Goal: Task Accomplishment & Management: Use online tool/utility

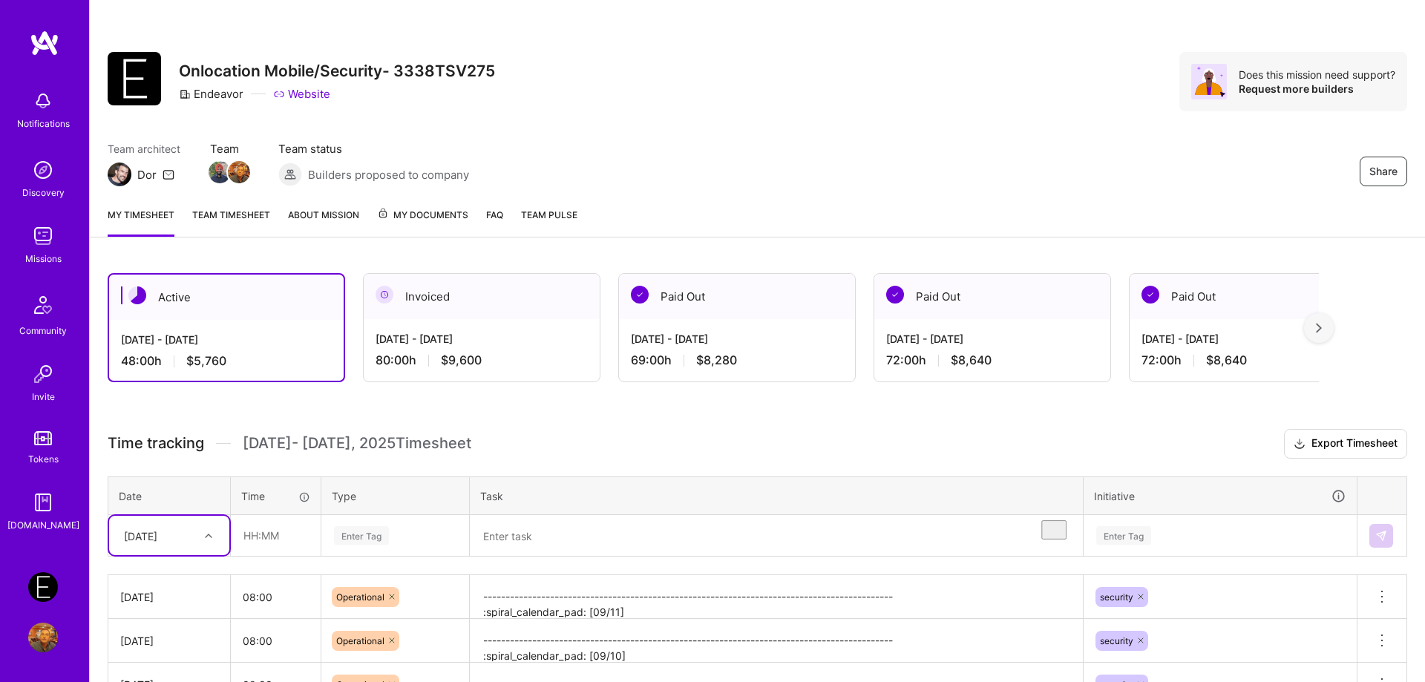
scroll to position [189, 0]
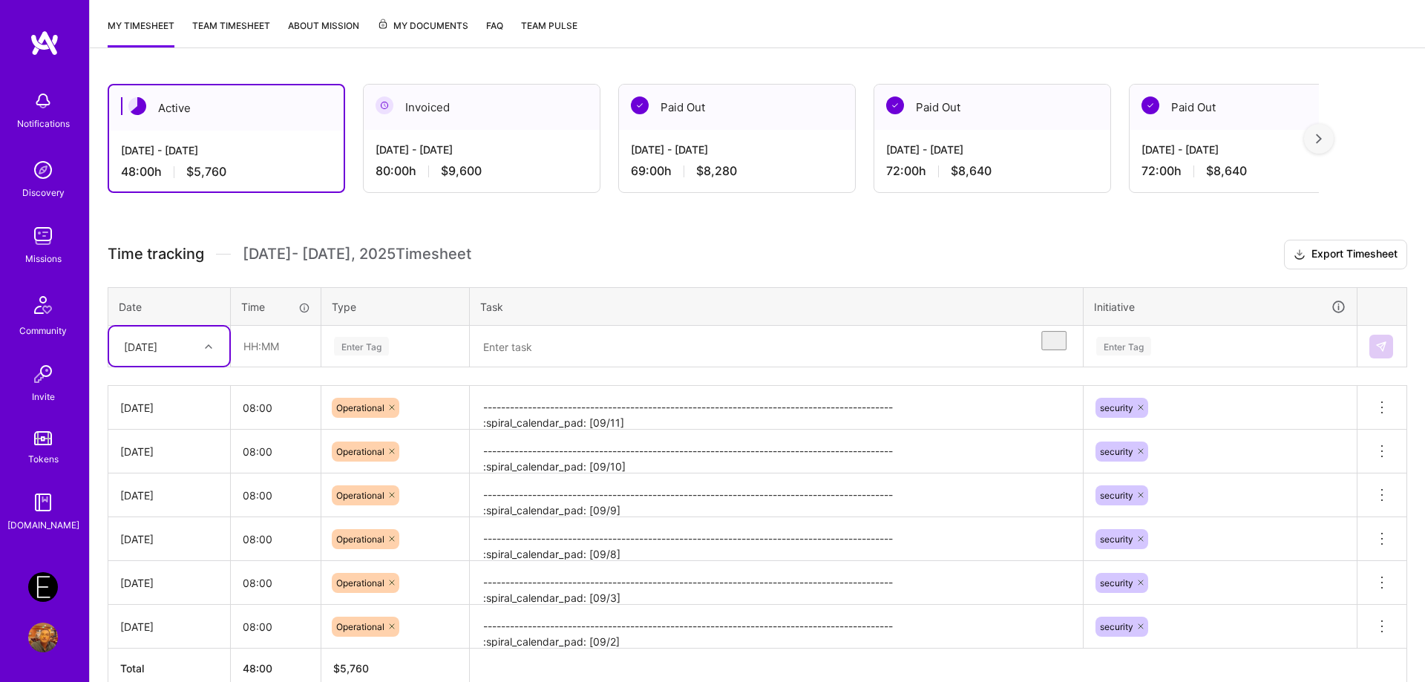
click at [203, 353] on div at bounding box center [210, 346] width 23 height 19
click at [171, 581] on div "[DATE]" at bounding box center [169, 577] width 120 height 27
click at [268, 356] on input "text" at bounding box center [276, 346] width 88 height 39
type input "08:00"
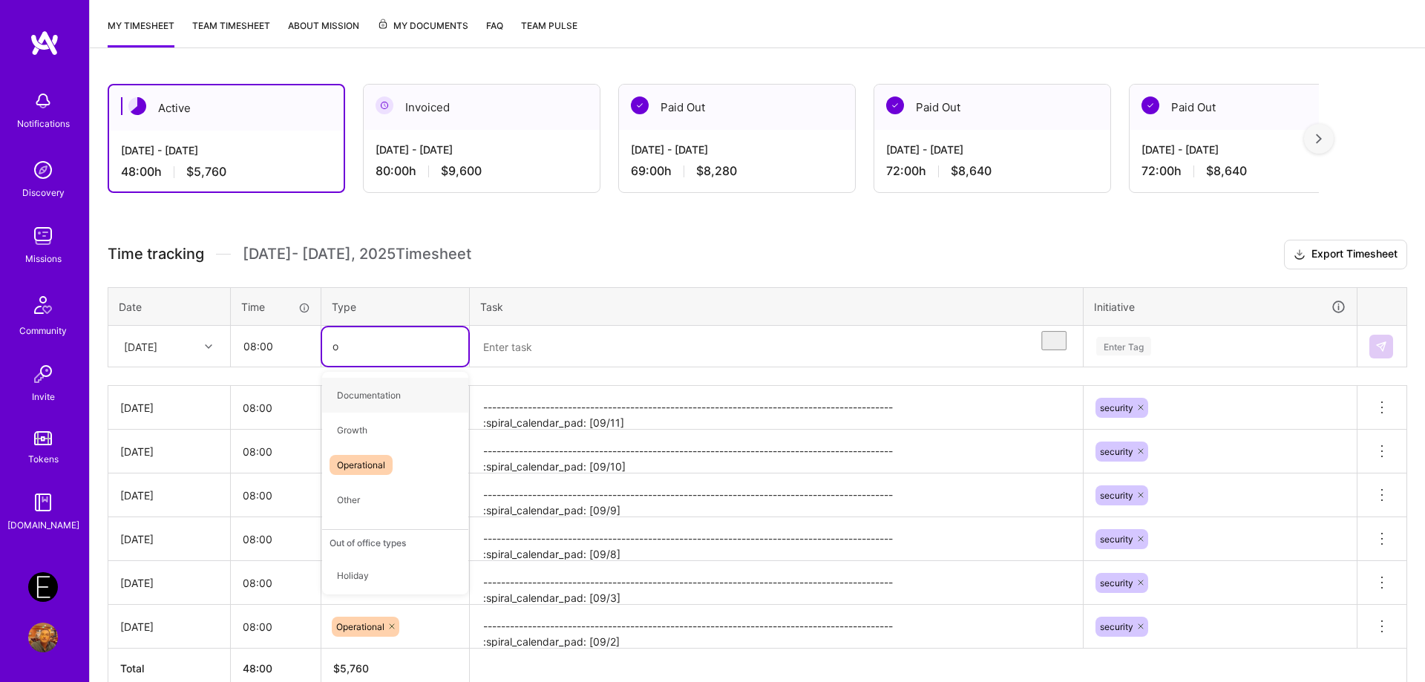
type input "op"
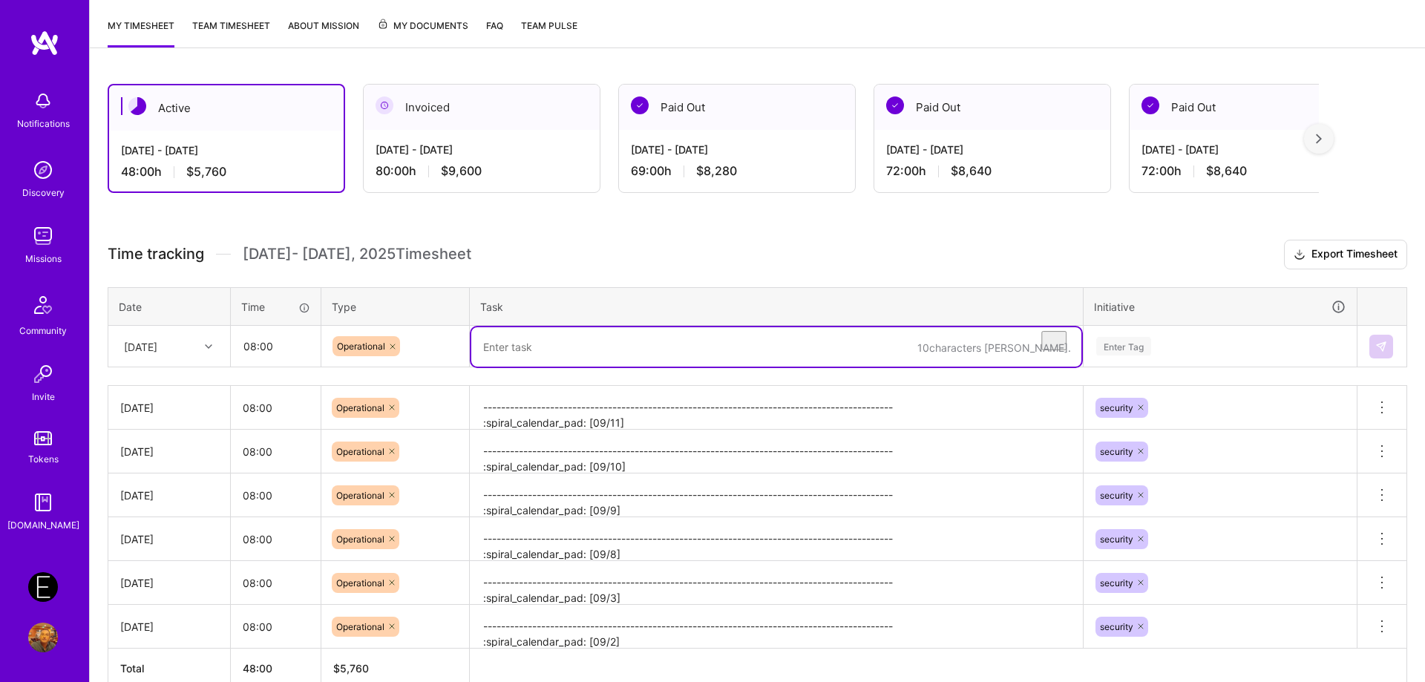
paste textarea "-------------------------------------------------------------------------------…"
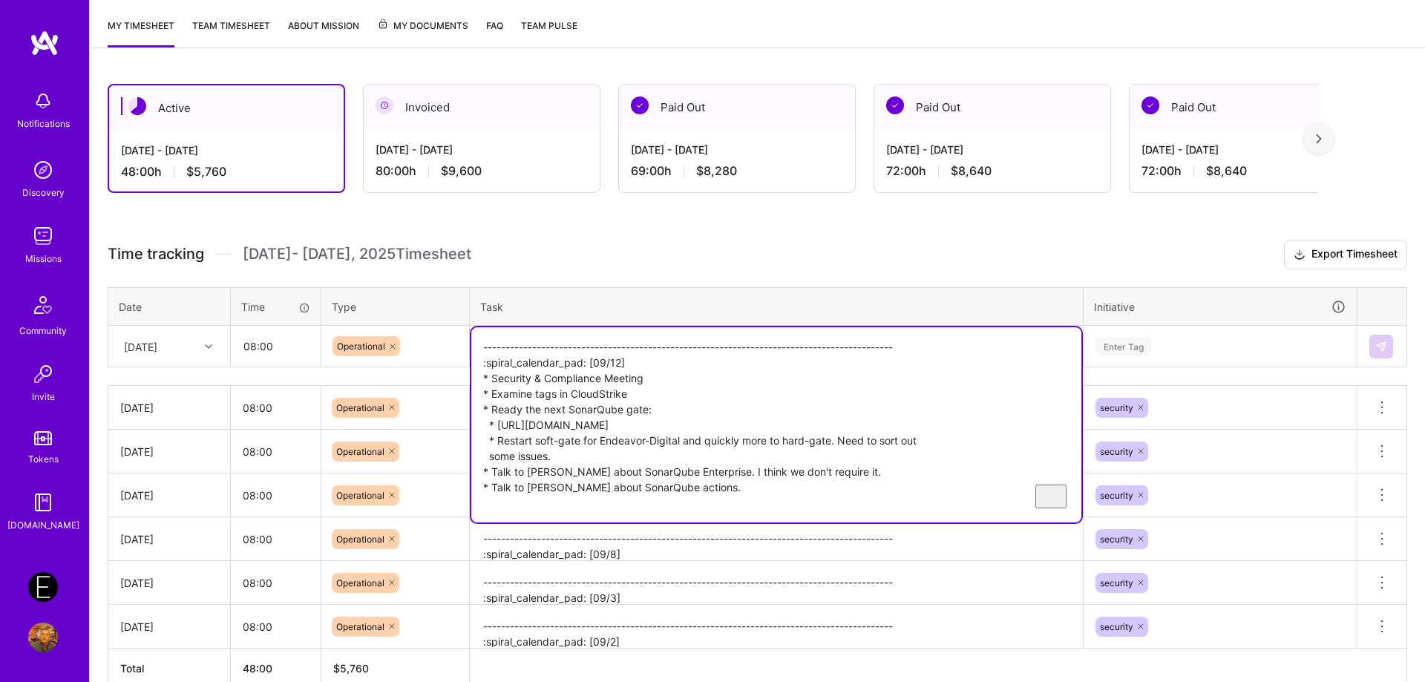
type textarea "-------------------------------------------------------------------------------…"
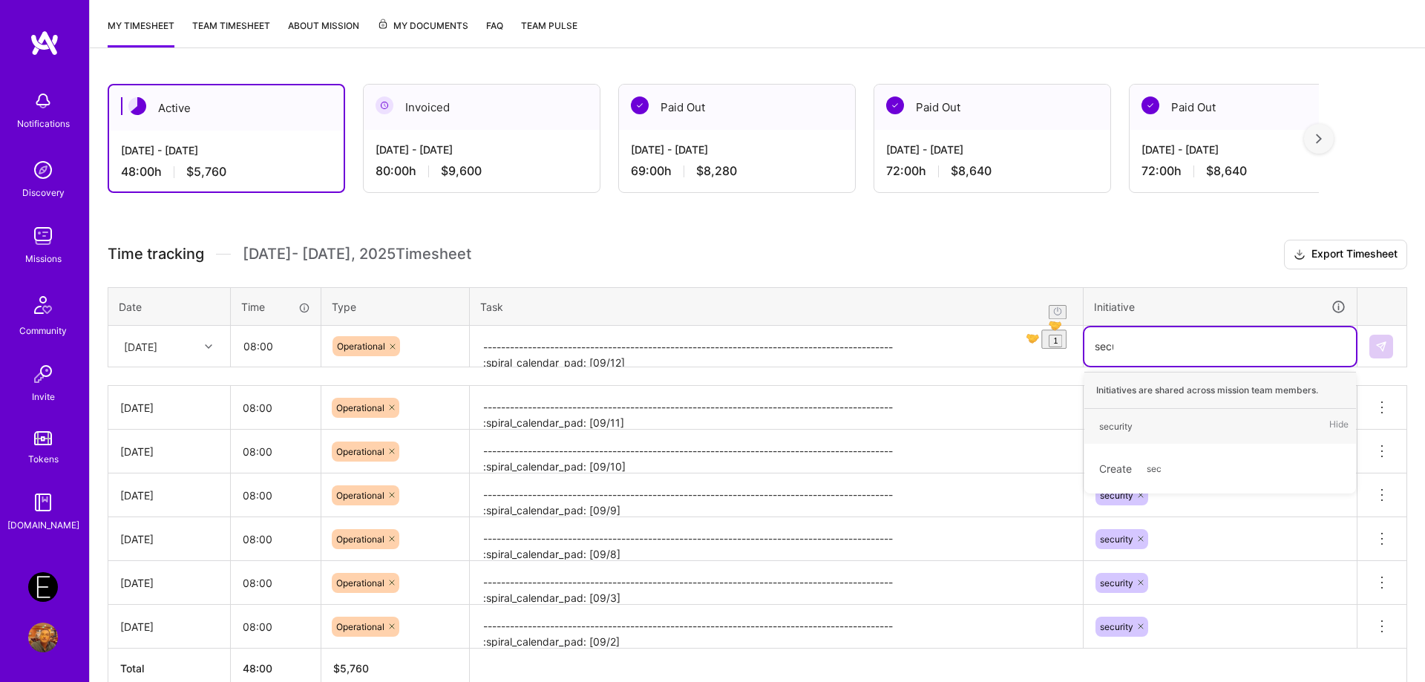
type input "secur"
